Goal: Communication & Community: Answer question/provide support

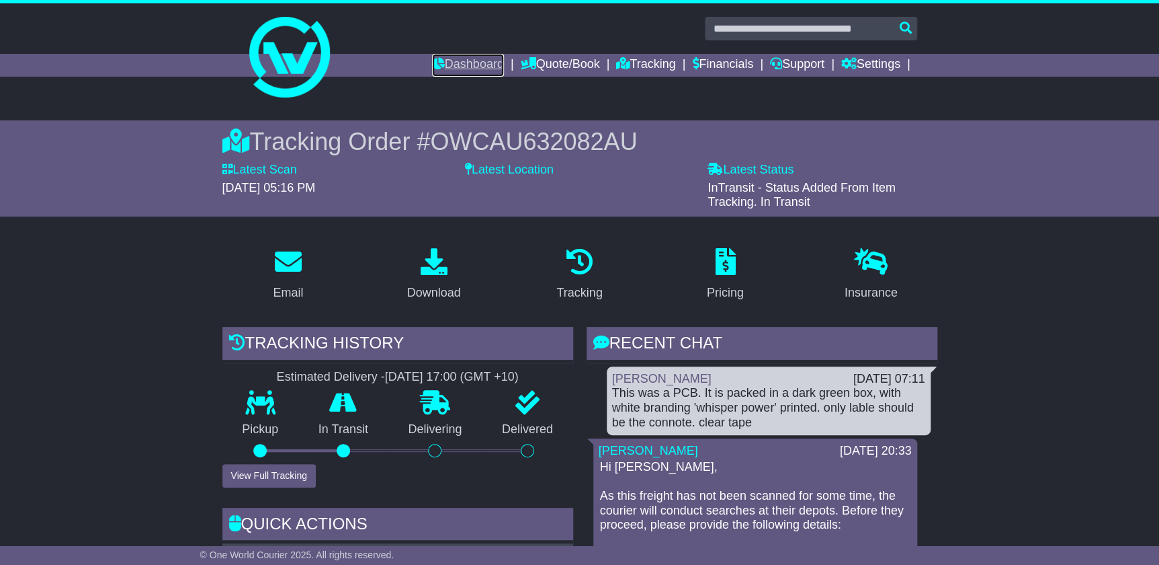
click at [451, 60] on link "Dashboard" at bounding box center [468, 65] width 72 height 23
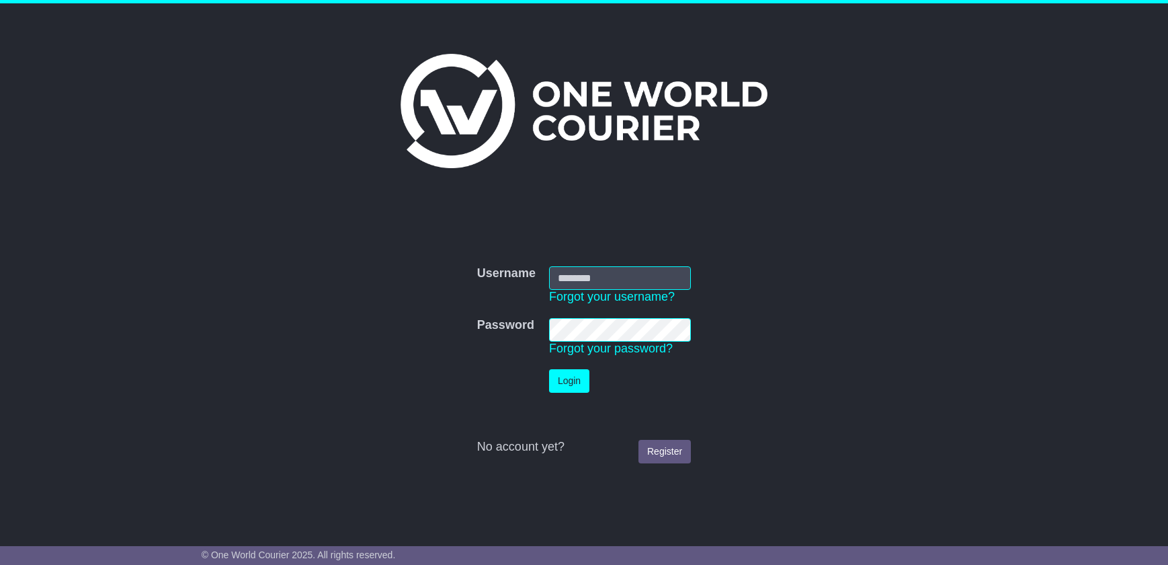
type input "**********"
click at [571, 387] on button "Login" at bounding box center [569, 381] width 40 height 24
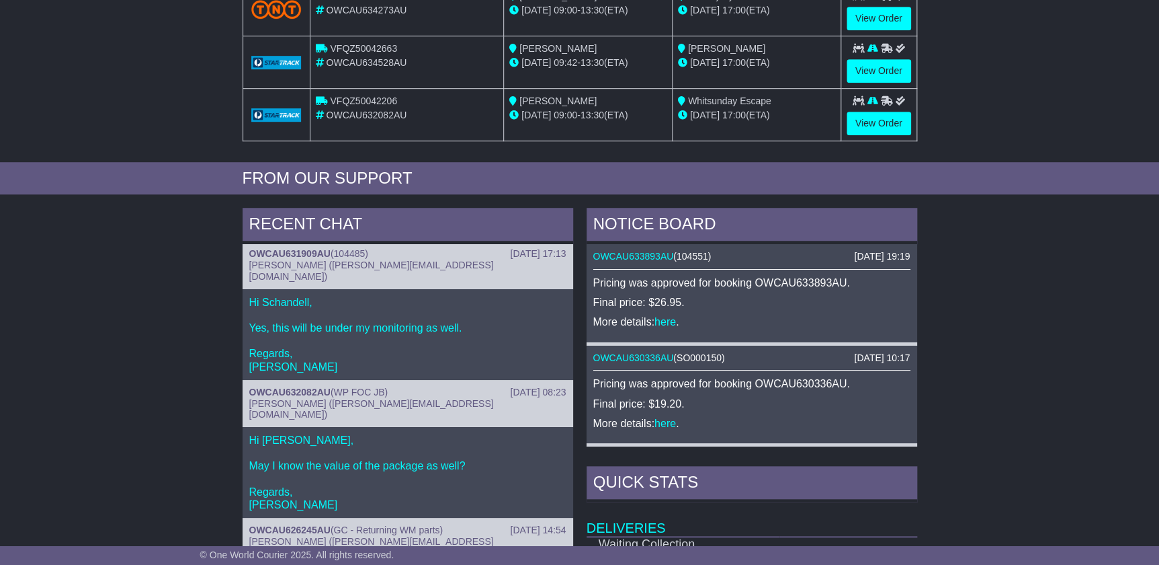
scroll to position [3, 0]
click at [295, 379] on div "15 Aug 2025 08:23 OWCAU632082AU ( WP FOC JB ) Cristina Santos (cristina@oneworl…" at bounding box center [408, 402] width 331 height 47
click at [294, 386] on link "OWCAU632082AU" at bounding box center [289, 391] width 81 height 11
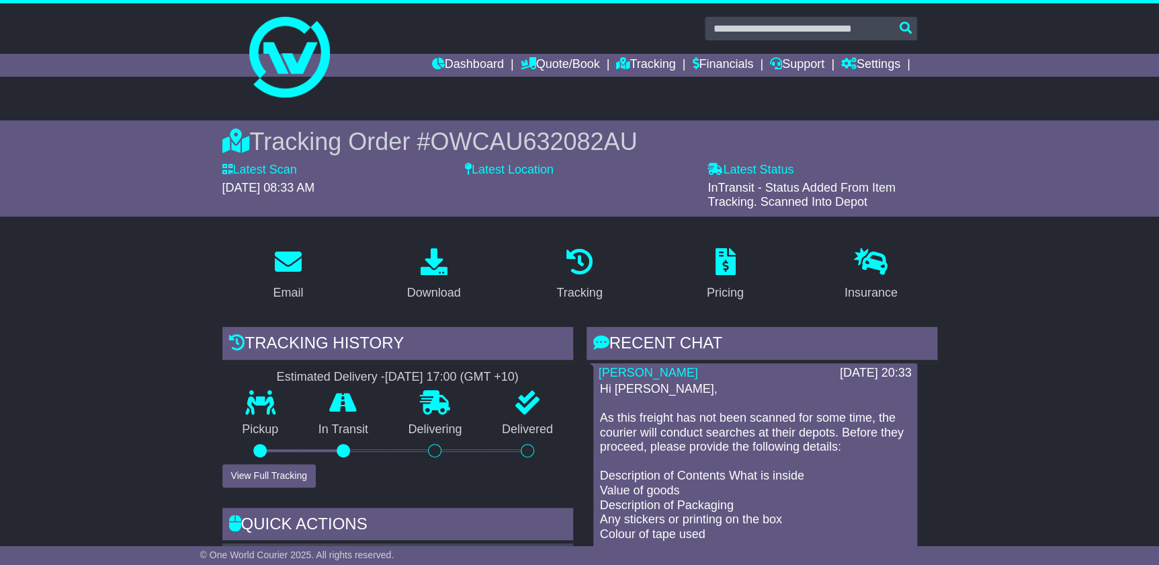
scroll to position [244, 0]
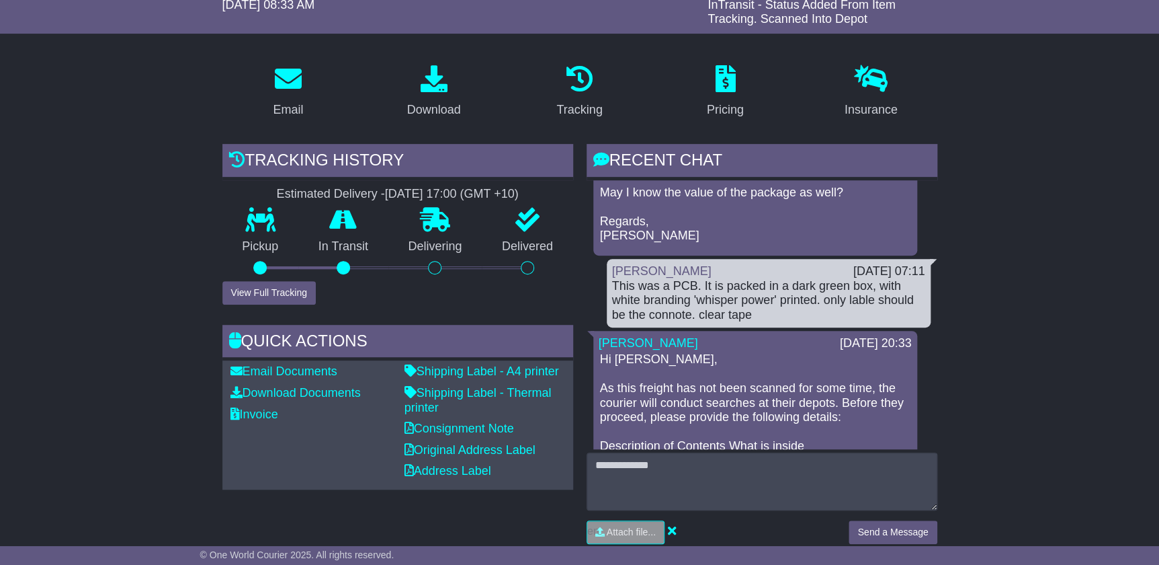
scroll to position [0, 0]
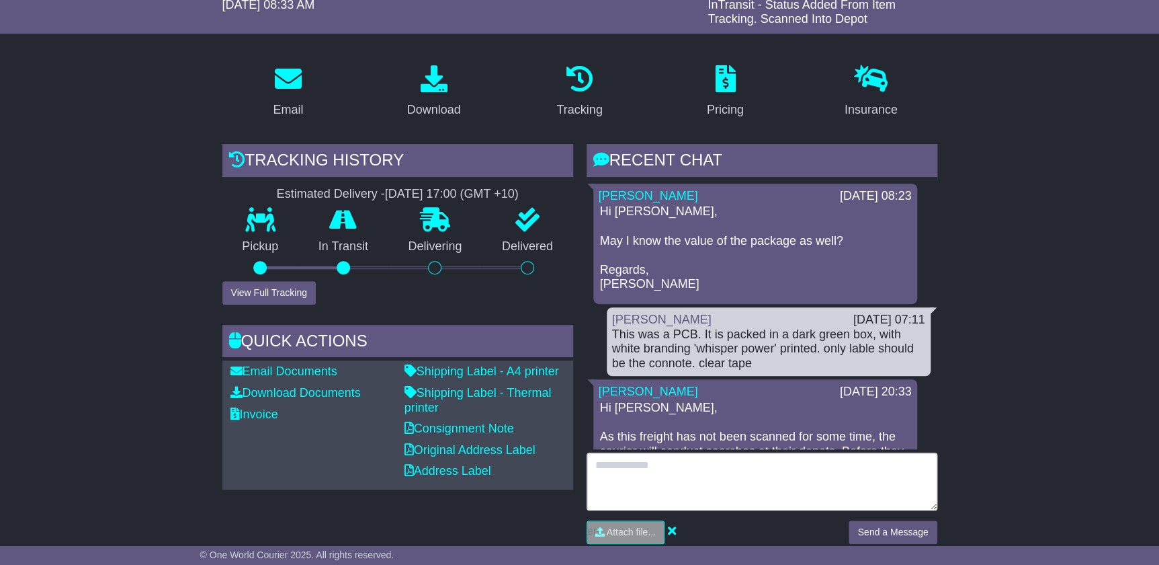
click at [803, 487] on textarea at bounding box center [762, 481] width 351 height 58
type textarea "**********"
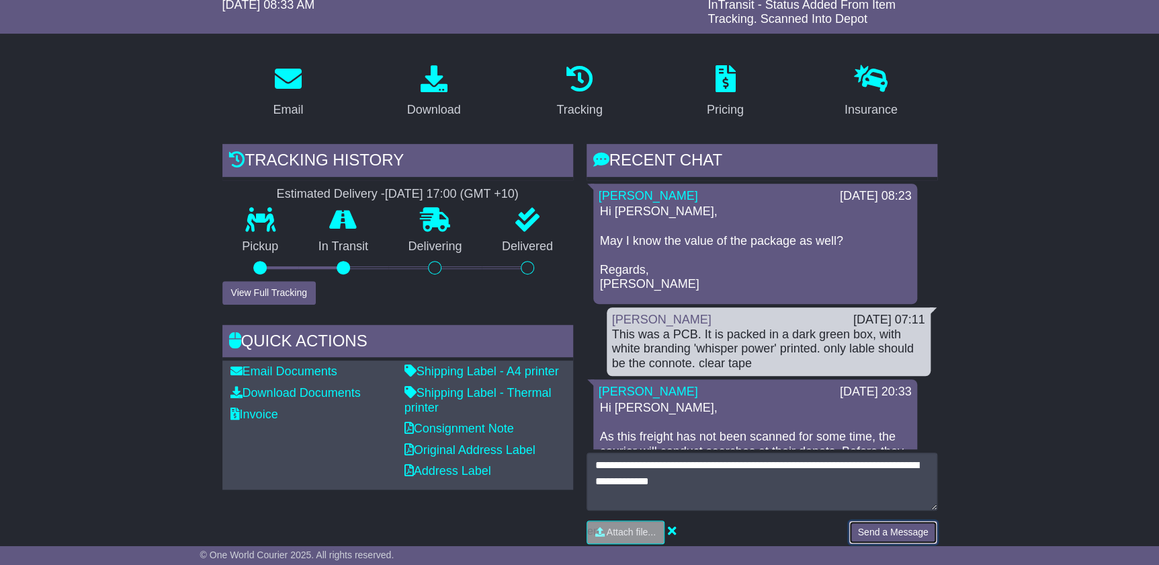
click at [890, 522] on button "Send a Message" at bounding box center [893, 532] width 88 height 24
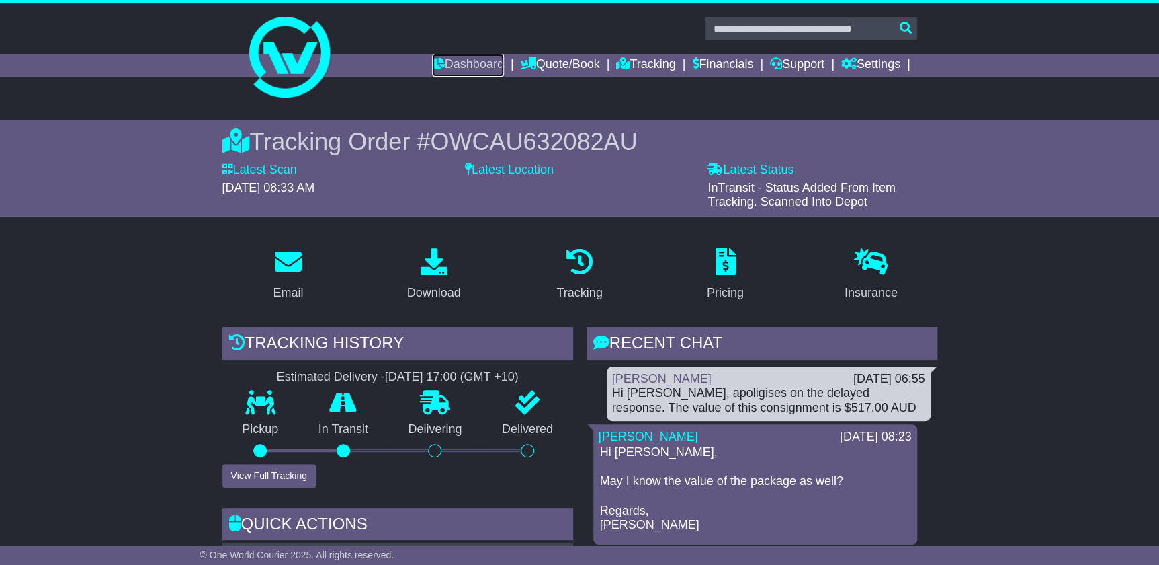
click at [458, 55] on link "Dashboard" at bounding box center [468, 65] width 72 height 23
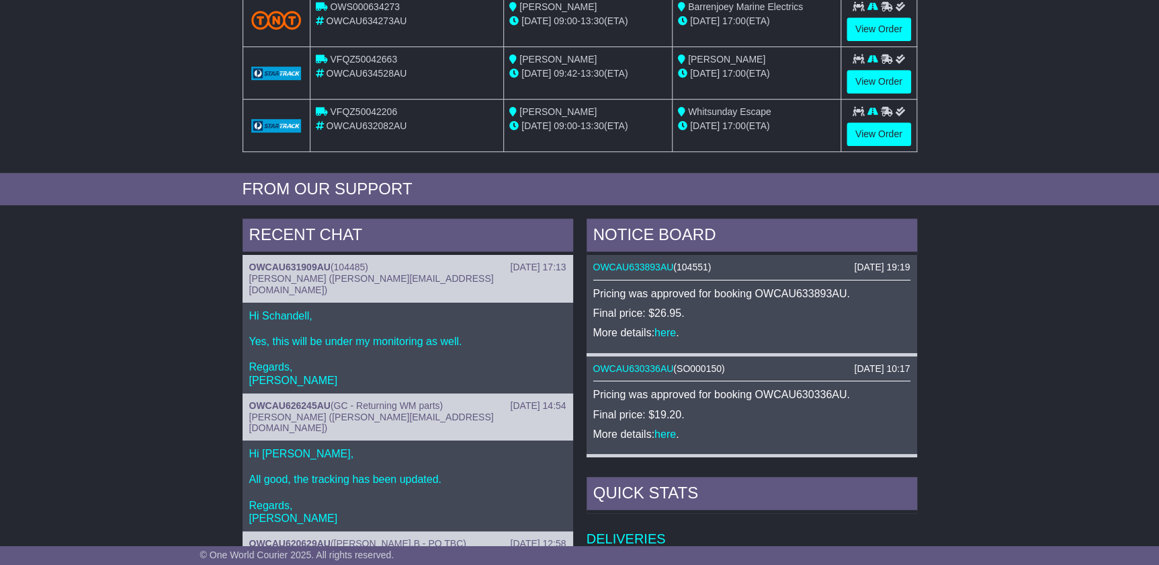
scroll to position [366, 0]
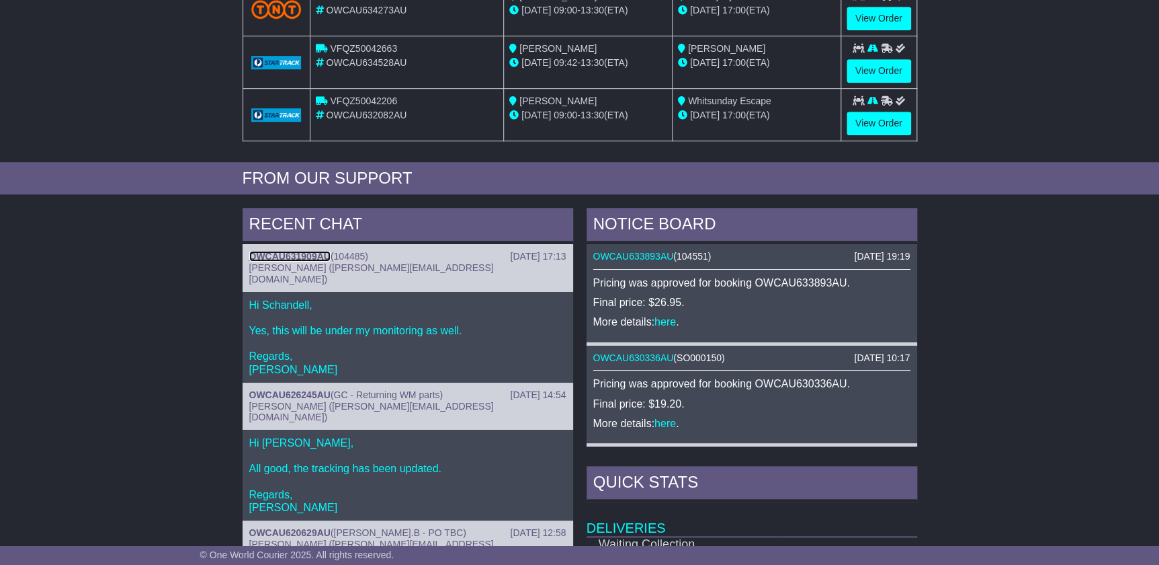
click at [300, 251] on link "OWCAU631909AU" at bounding box center [289, 256] width 81 height 11
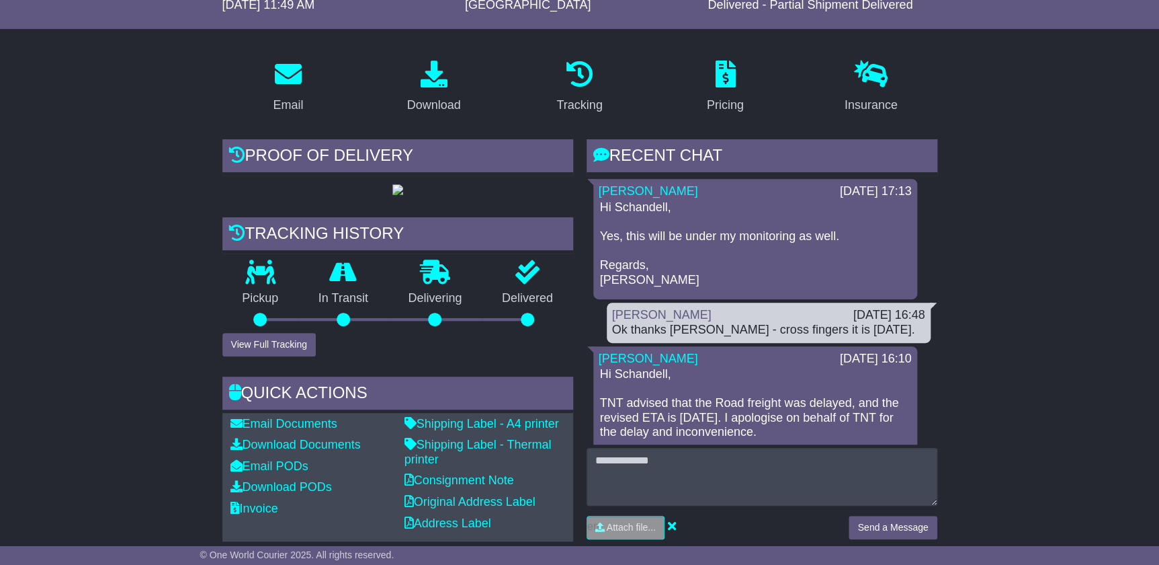
scroll to position [122, 0]
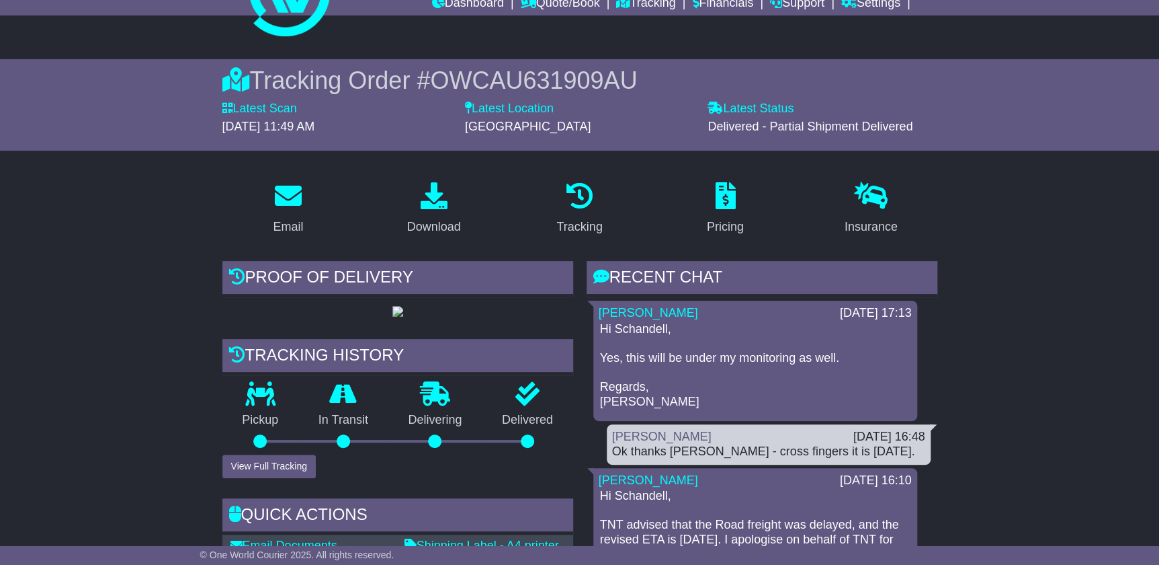
scroll to position [60, 0]
